Goal: Navigation & Orientation: Find specific page/section

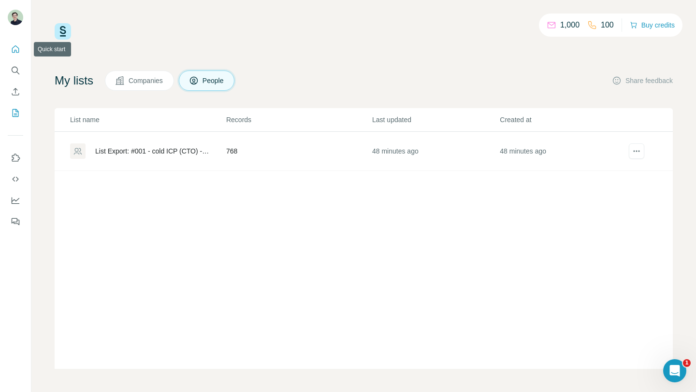
click at [12, 57] on button "Quick start" at bounding box center [15, 49] width 15 height 17
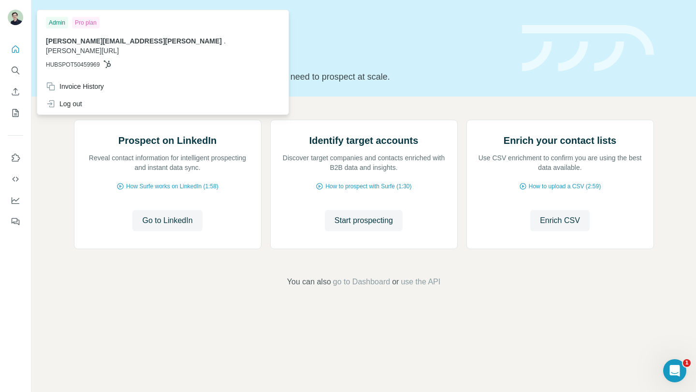
click at [16, 23] on img at bounding box center [15, 17] width 15 height 15
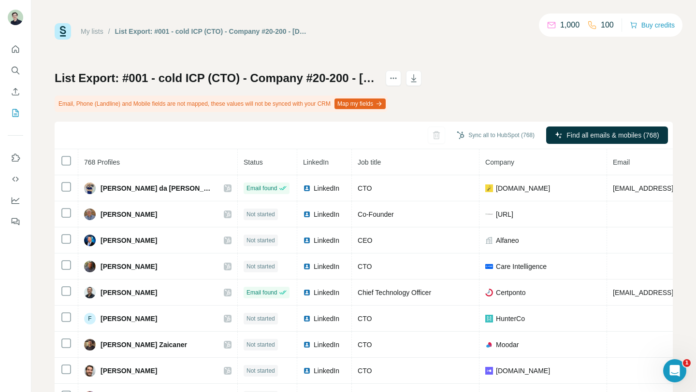
click at [90, 31] on link "My lists" at bounding box center [92, 32] width 23 height 8
